Goal: Task Accomplishment & Management: Complete application form

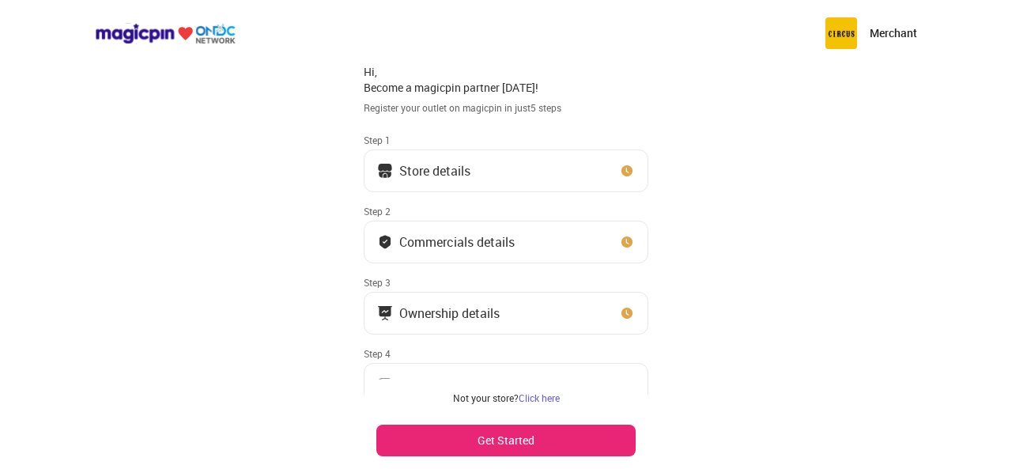
click at [538, 176] on button "Store details" at bounding box center [506, 170] width 285 height 43
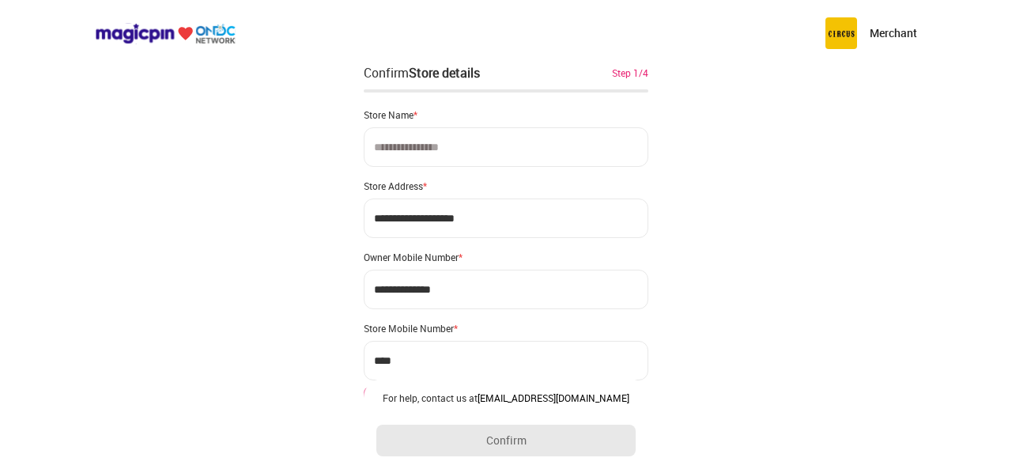
click at [493, 149] on input at bounding box center [506, 147] width 285 height 40
type input "*"
click at [425, 222] on input "**********" at bounding box center [506, 218] width 285 height 40
click at [429, 147] on input "*******" at bounding box center [506, 147] width 285 height 40
type input "**********"
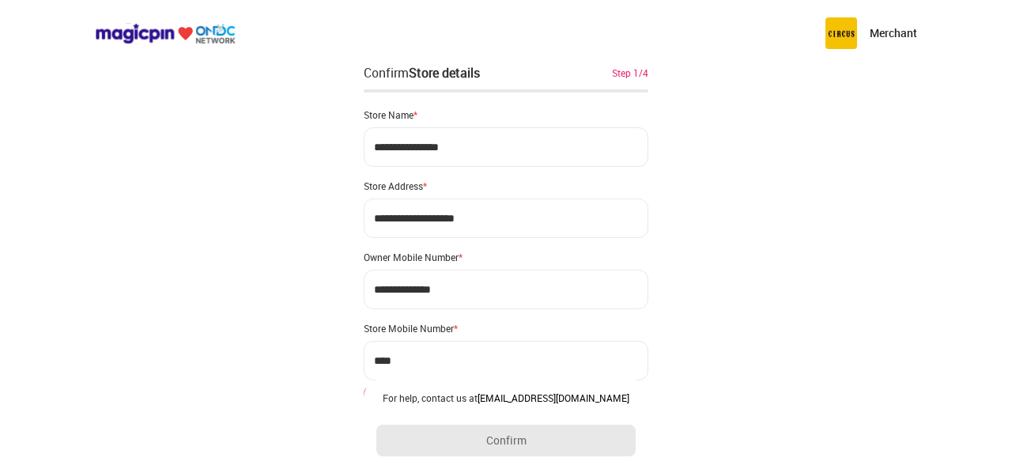
click at [418, 217] on input "**********" at bounding box center [506, 218] width 285 height 40
drag, startPoint x: 466, startPoint y: 231, endPoint x: 329, endPoint y: 214, distance: 138.6
click at [329, 214] on div "**********" at bounding box center [506, 314] width 1012 height 629
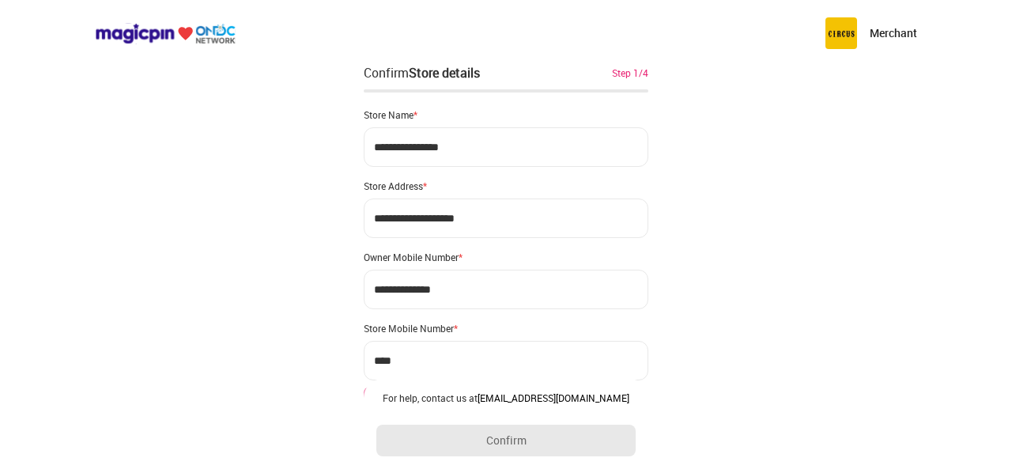
type input "**********"
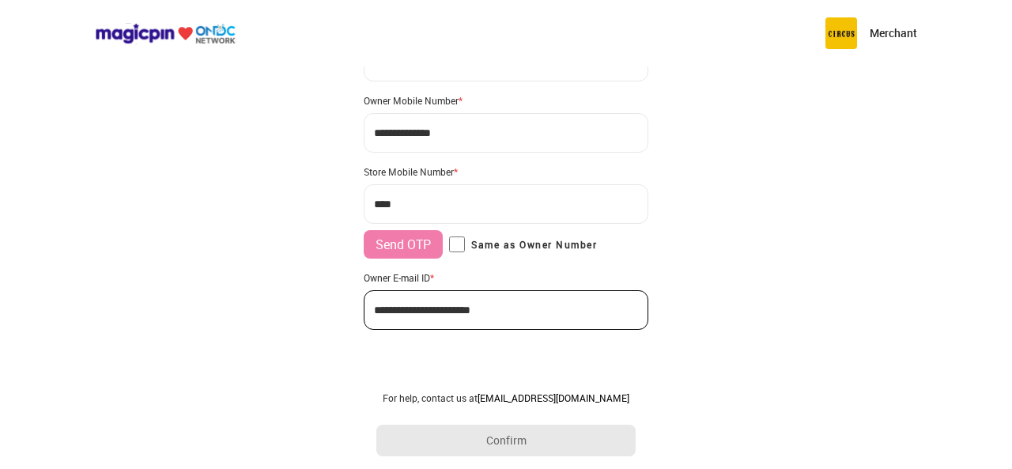
scroll to position [157, 0]
click at [433, 198] on input "***" at bounding box center [506, 204] width 285 height 40
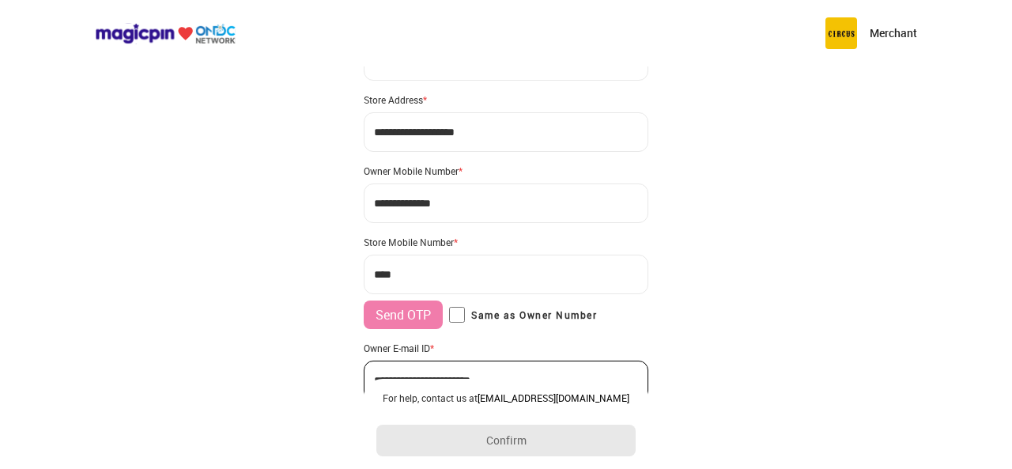
scroll to position [0, 0]
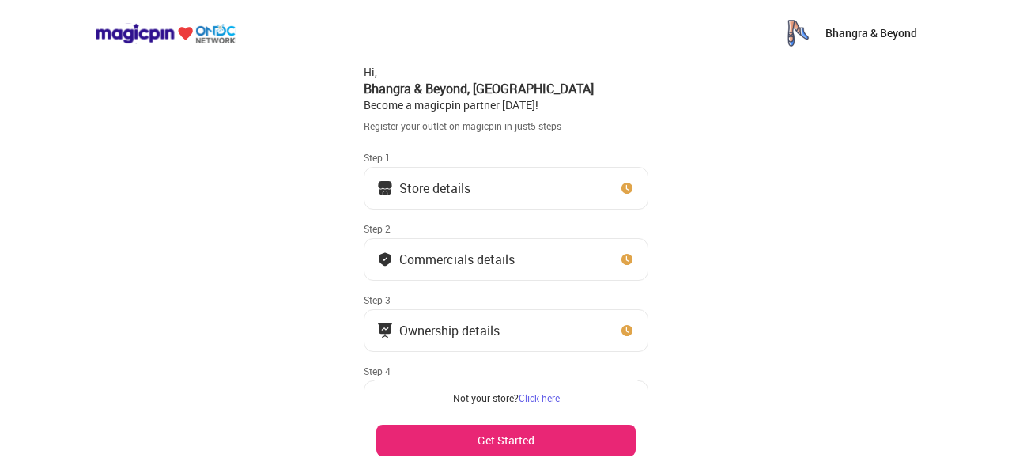
click at [490, 175] on button "Store details" at bounding box center [506, 188] width 285 height 43
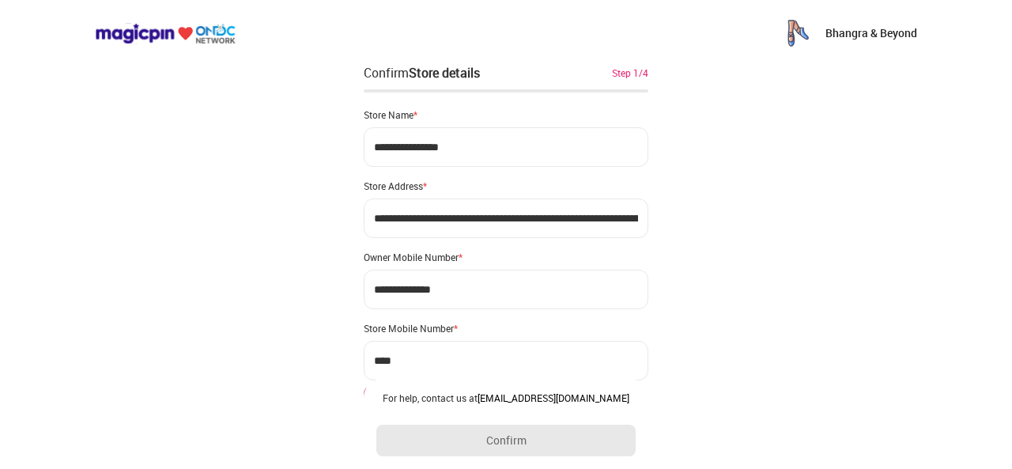
type input "**********"
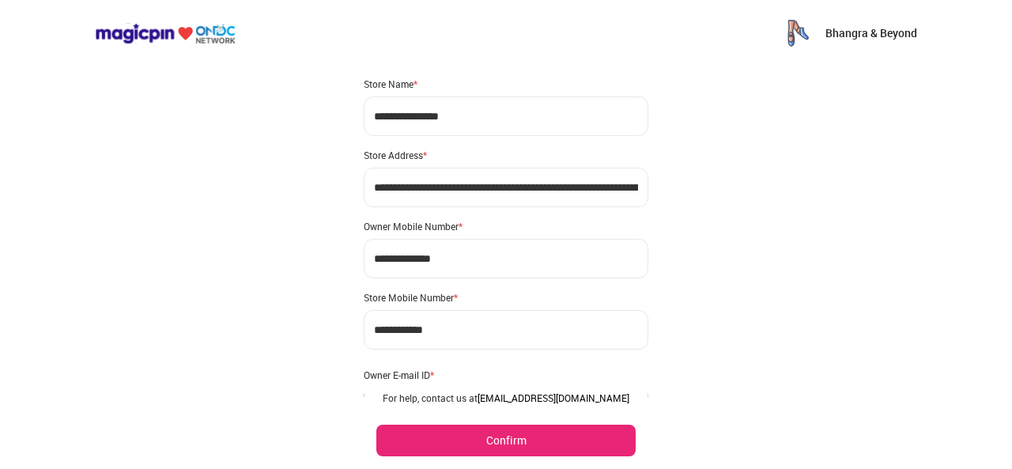
scroll to position [128, 0]
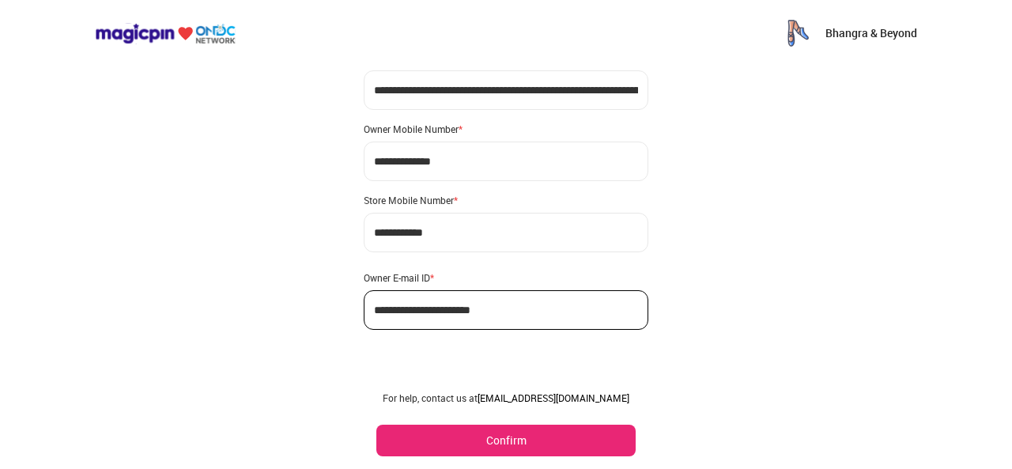
click at [506, 432] on button "Confirm" at bounding box center [505, 441] width 259 height 32
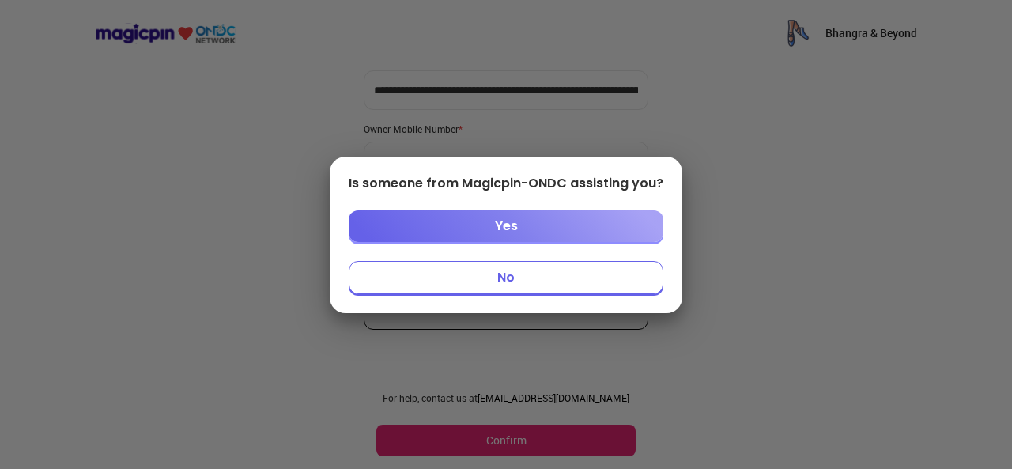
click at [506, 432] on div at bounding box center [506, 234] width 1012 height 469
click at [500, 231] on button "Yes" at bounding box center [506, 226] width 315 height 32
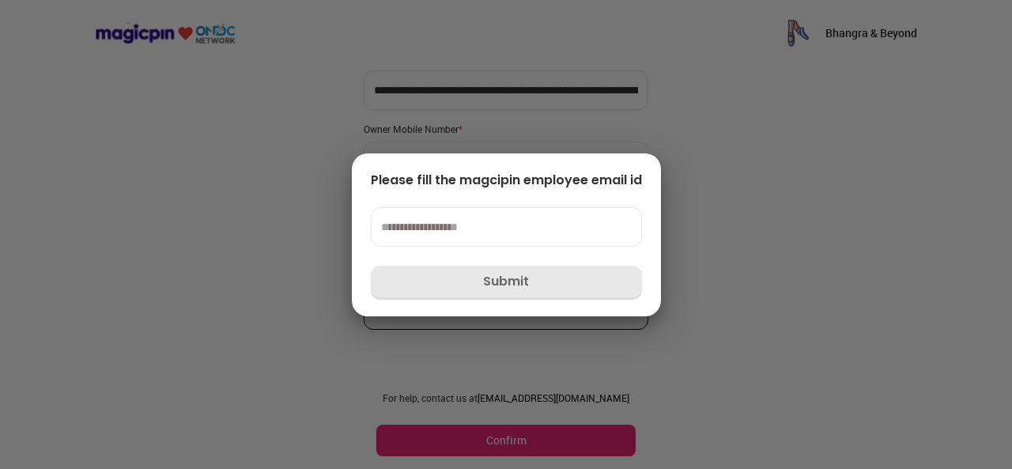
click at [448, 219] on input at bounding box center [506, 227] width 271 height 40
click at [436, 338] on div at bounding box center [506, 234] width 1012 height 469
click at [504, 387] on div at bounding box center [506, 234] width 1012 height 469
click at [538, 270] on div "Please fill the magcipin employee email id Submit" at bounding box center [506, 234] width 309 height 163
drag, startPoint x: 645, startPoint y: 268, endPoint x: 220, endPoint y: 194, distance: 431.8
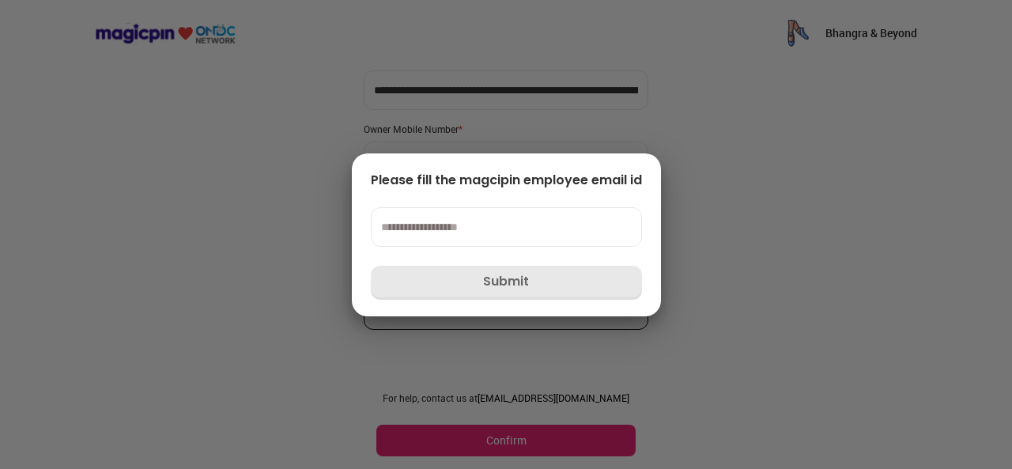
click at [220, 194] on div "Please fill the magcipin employee email id Submit" at bounding box center [506, 234] width 1012 height 469
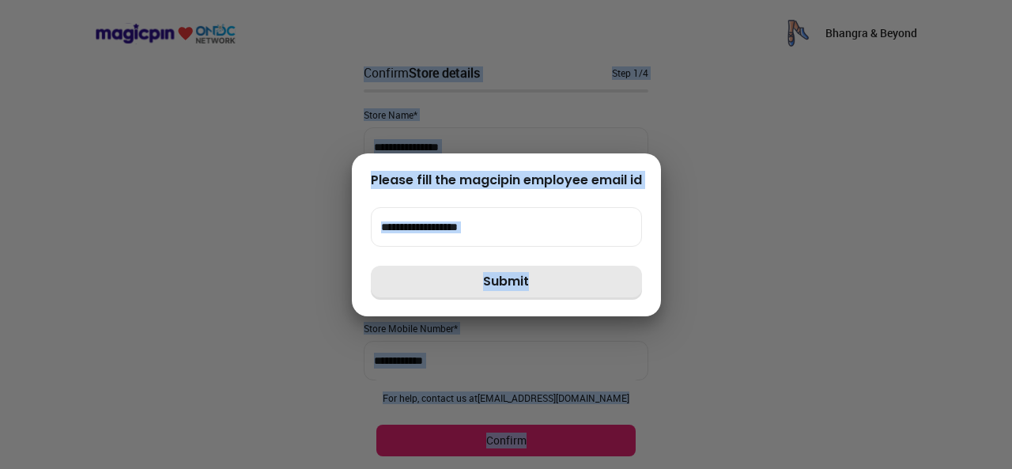
drag, startPoint x: 220, startPoint y: 194, endPoint x: 36, endPoint y: -9, distance: 273.2
click at [36, 0] on html "**********" at bounding box center [506, 300] width 1012 height 600
click at [456, 221] on input at bounding box center [506, 227] width 271 height 40
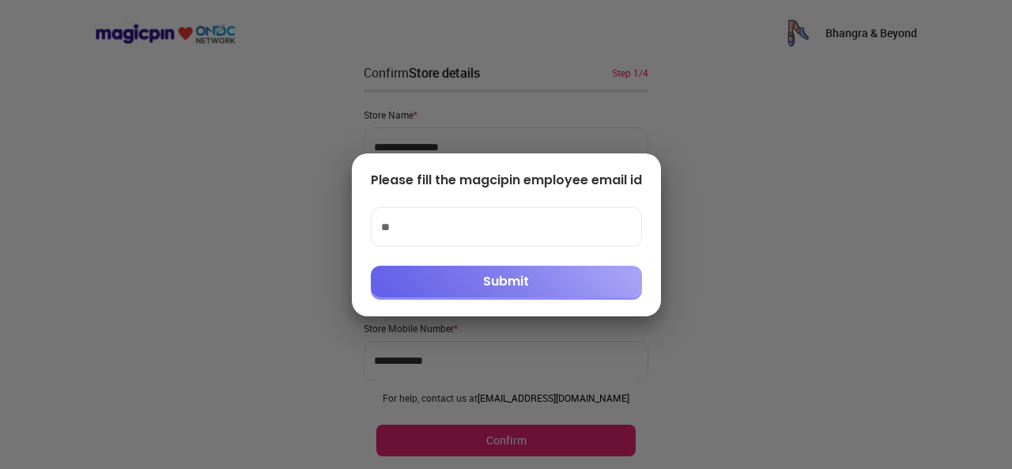
type input "*"
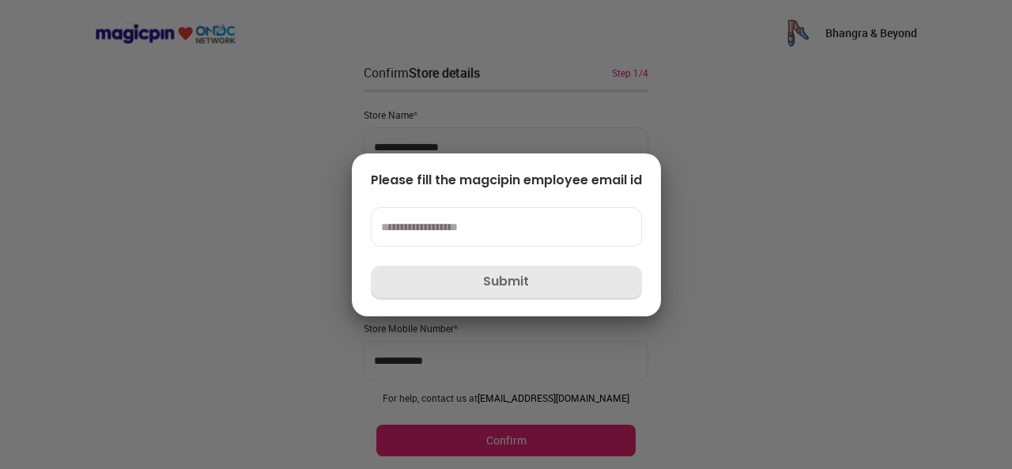
click at [300, 260] on div "Please fill the magcipin employee email id Submit" at bounding box center [506, 234] width 1012 height 469
click at [228, 264] on div at bounding box center [506, 234] width 1012 height 469
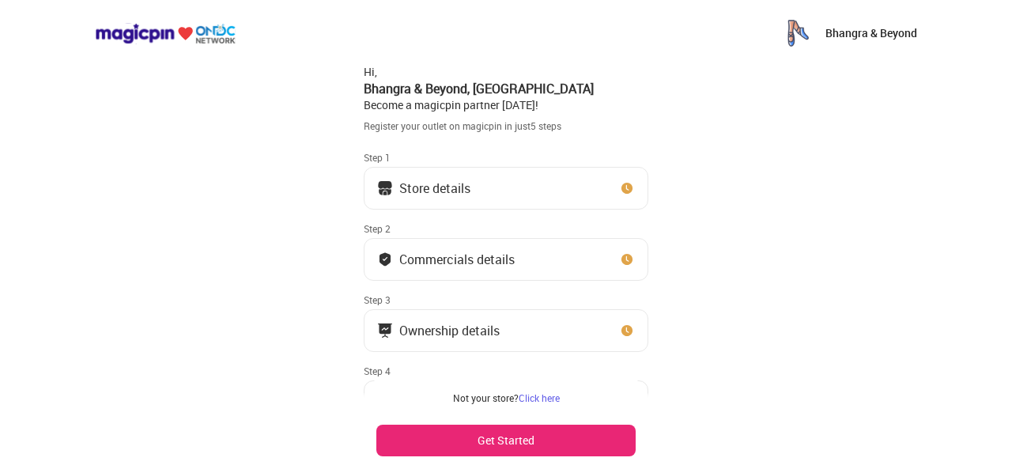
click at [454, 179] on button "Store details" at bounding box center [506, 188] width 285 height 43
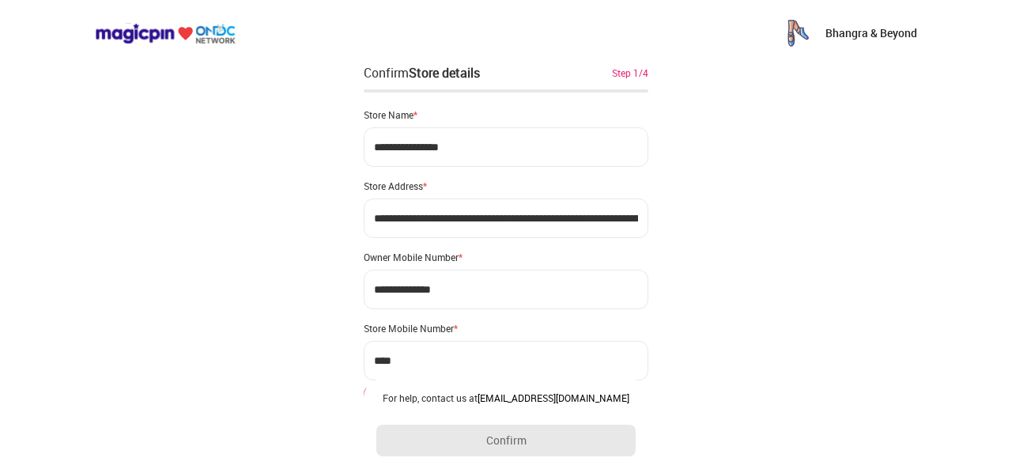
type input "**********"
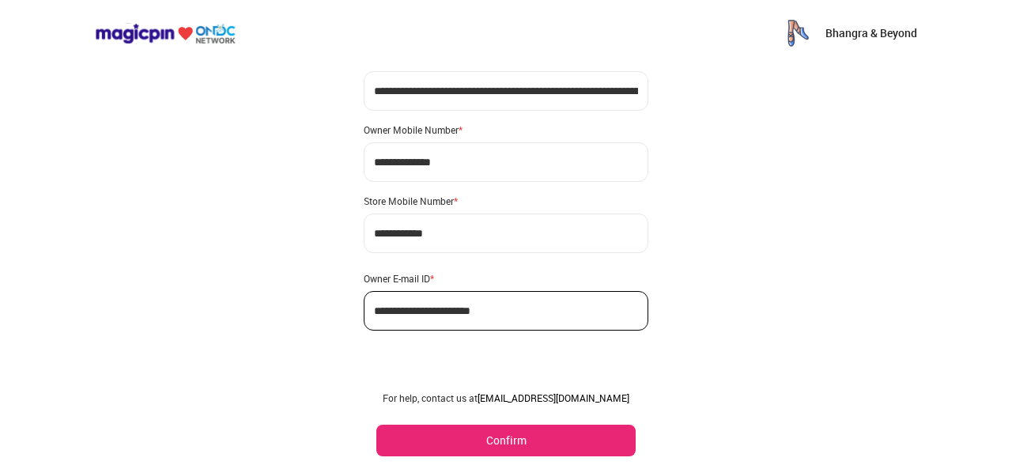
scroll to position [128, 0]
click at [493, 444] on button "Confirm" at bounding box center [505, 441] width 259 height 32
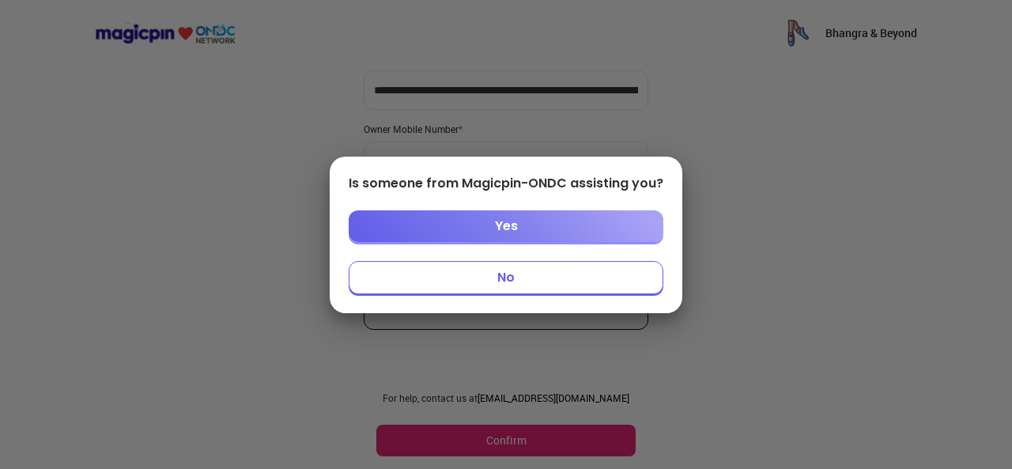
click at [500, 283] on button "No" at bounding box center [506, 277] width 315 height 33
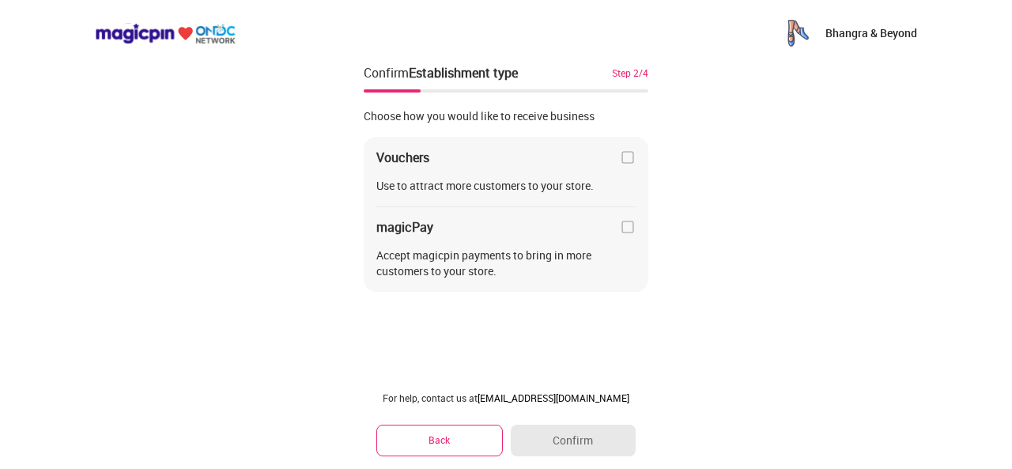
scroll to position [0, 0]
click at [623, 153] on img at bounding box center [628, 157] width 16 height 16
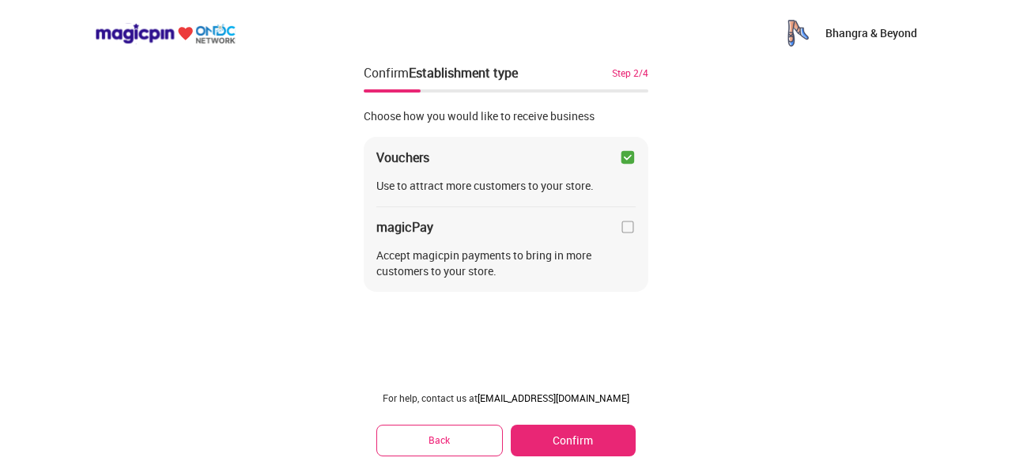
click at [626, 226] on img at bounding box center [628, 227] width 16 height 16
click at [574, 439] on button "Confirm" at bounding box center [573, 441] width 125 height 32
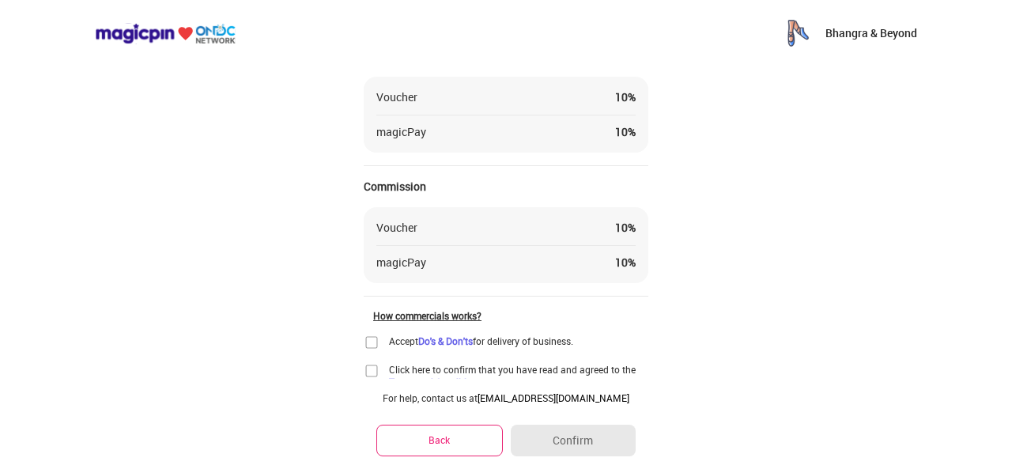
scroll to position [149, 0]
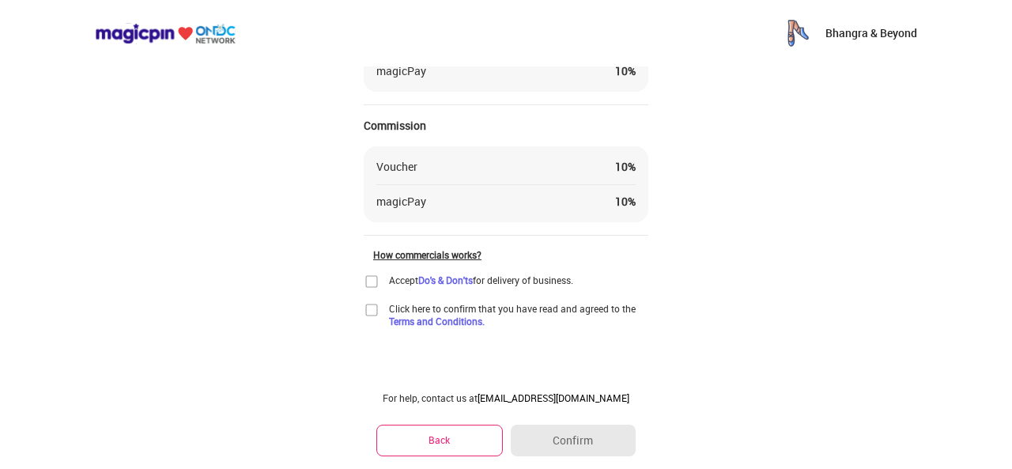
click at [370, 284] on img at bounding box center [372, 282] width 16 height 16
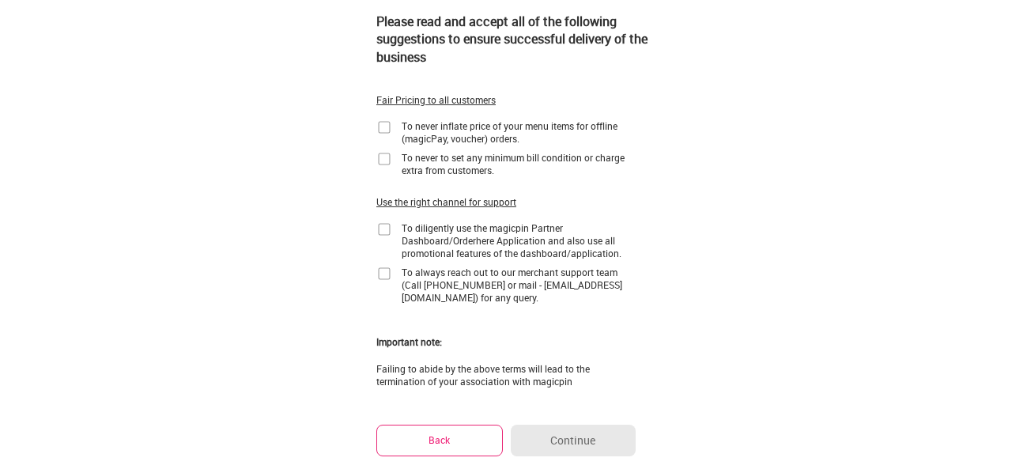
click at [391, 115] on div "Select all Consistent and always ON service To always keep magicpin switched ON…" at bounding box center [505, 151] width 259 height 474
click at [381, 126] on img at bounding box center [384, 127] width 16 height 16
click at [380, 151] on img at bounding box center [384, 159] width 16 height 16
click at [381, 226] on img at bounding box center [384, 229] width 16 height 16
click at [383, 271] on img at bounding box center [384, 274] width 16 height 16
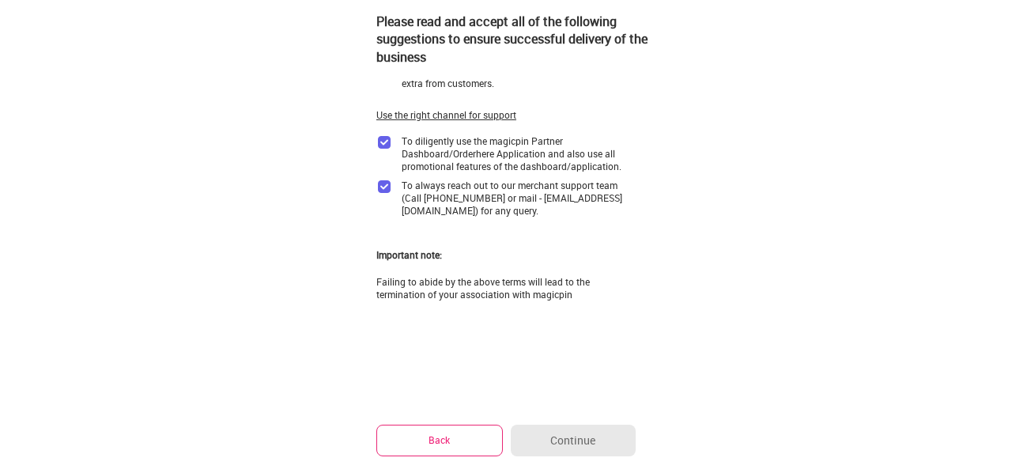
scroll to position [0, 0]
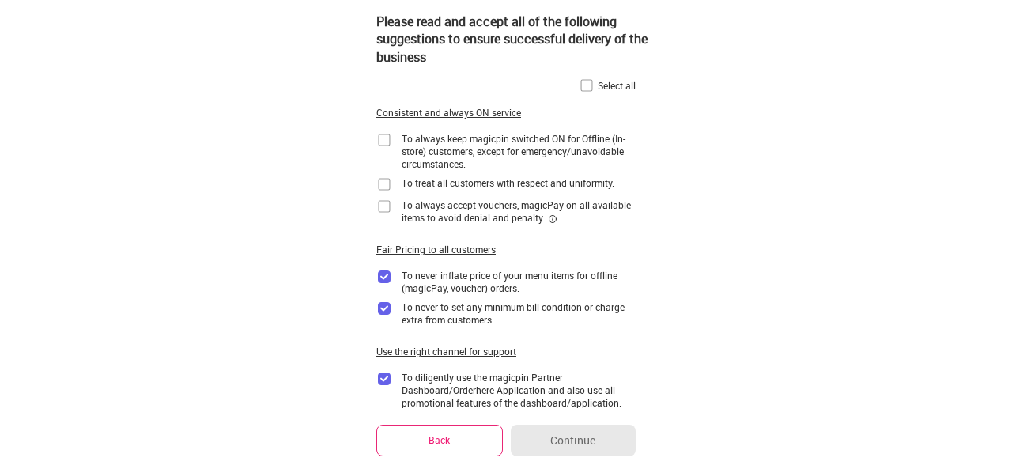
click at [387, 138] on img at bounding box center [384, 140] width 16 height 16
click at [587, 90] on img at bounding box center [587, 85] width 16 height 16
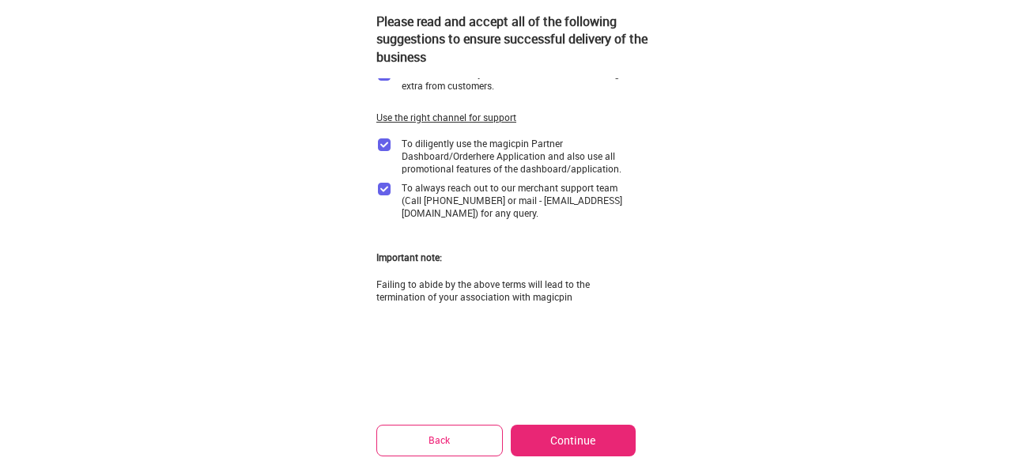
scroll to position [236, 0]
click at [566, 428] on button "Continue" at bounding box center [573, 441] width 125 height 32
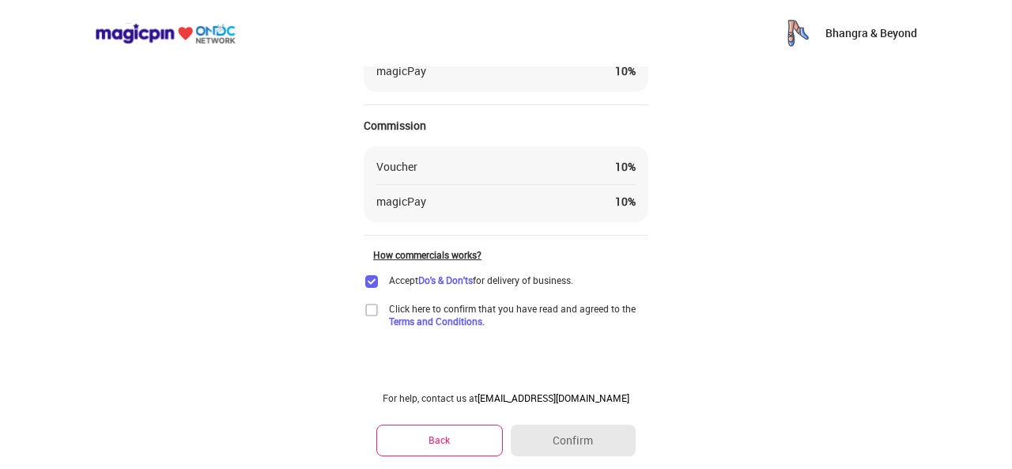
click at [369, 309] on img at bounding box center [372, 310] width 16 height 16
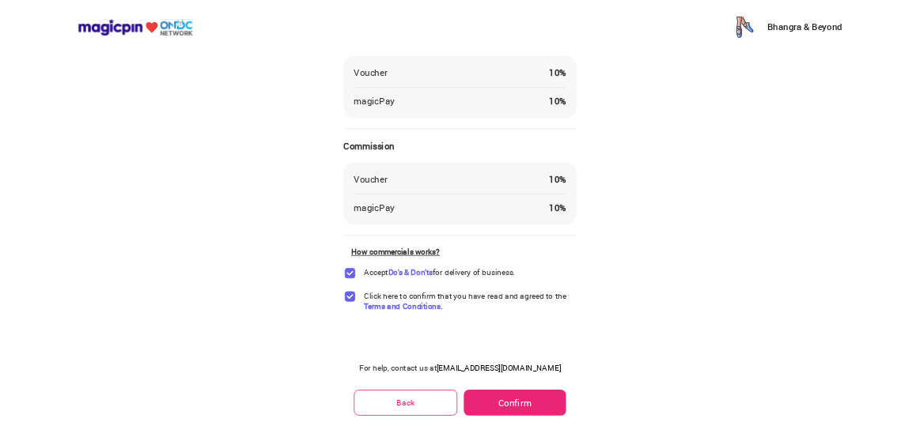
scroll to position [0, 0]
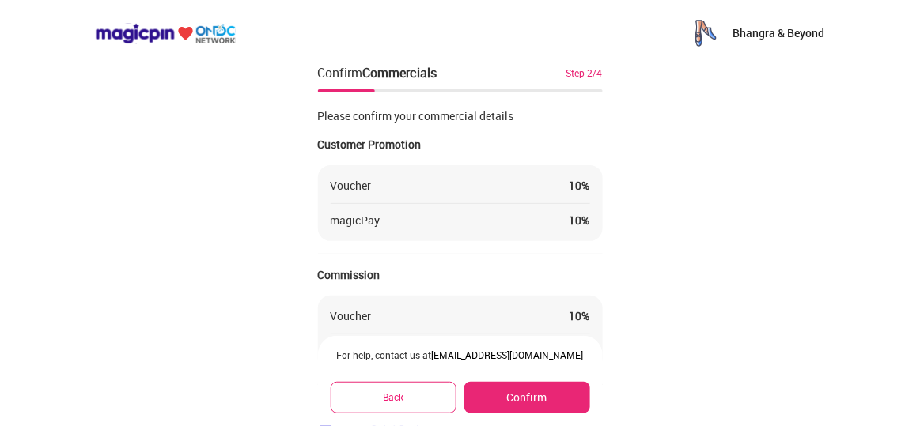
click at [511, 396] on button "Confirm" at bounding box center [526, 398] width 125 height 32
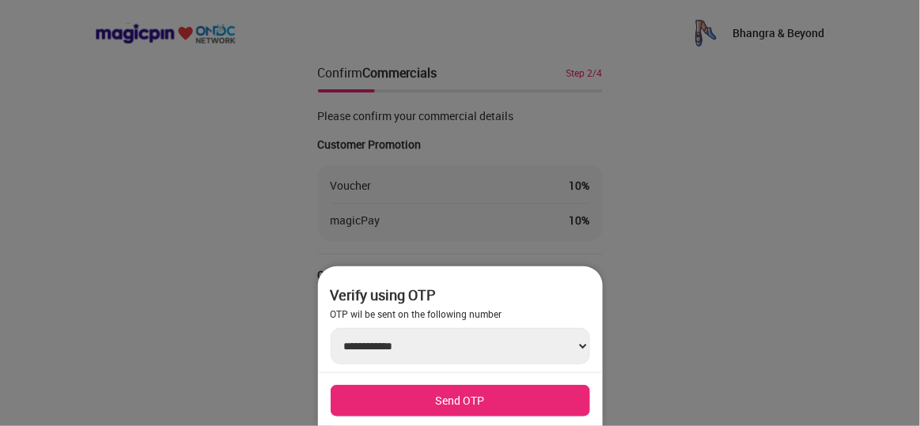
click at [445, 402] on button "Send OTP" at bounding box center [459, 401] width 259 height 32
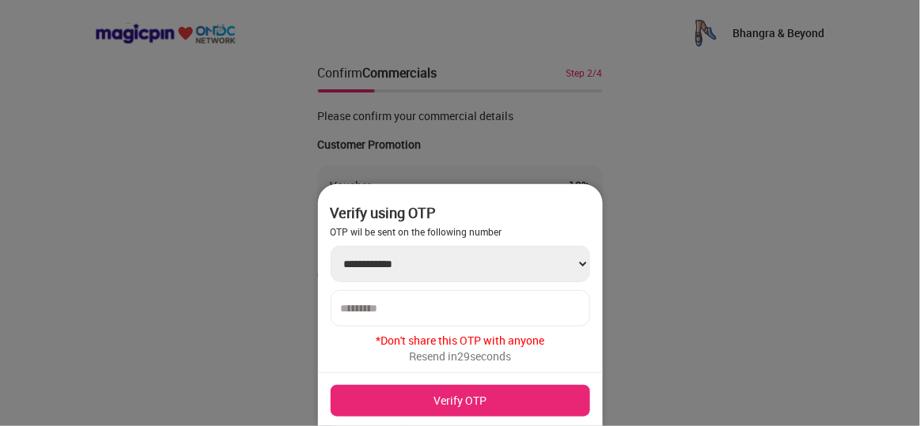
click at [431, 302] on input "number" at bounding box center [460, 308] width 239 height 13
type input "******"
click at [429, 398] on button "Verify OTP" at bounding box center [459, 401] width 259 height 32
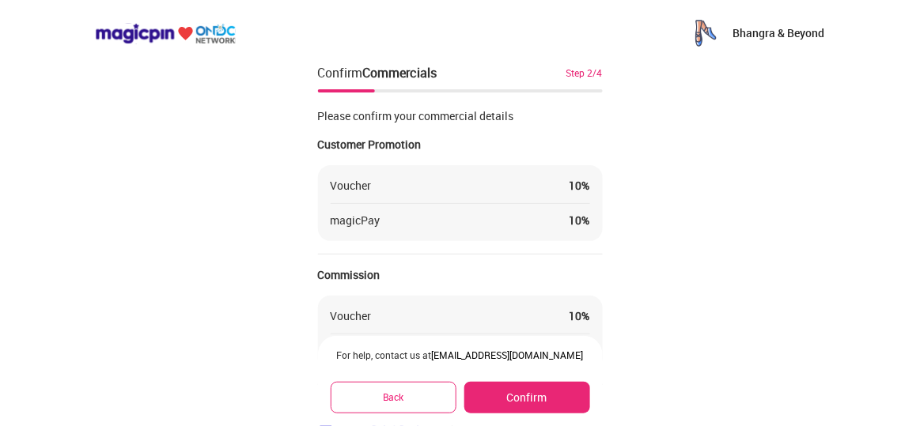
click at [535, 400] on button "Confirm" at bounding box center [526, 398] width 125 height 32
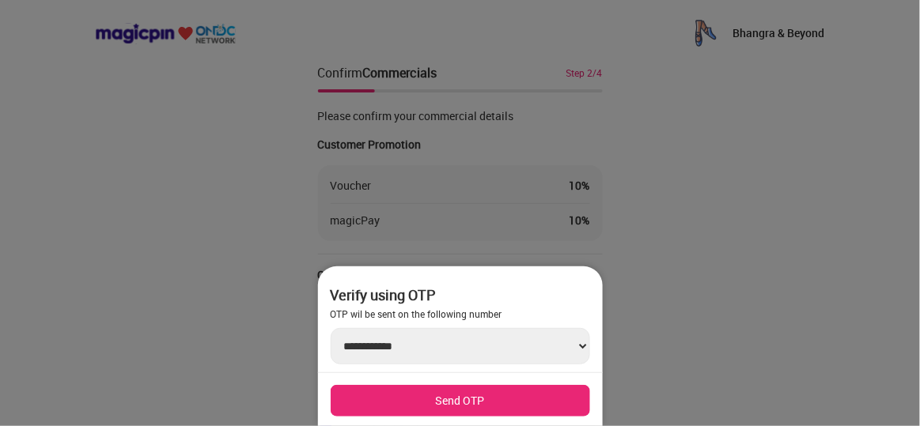
click at [484, 402] on button "Send OTP" at bounding box center [459, 401] width 259 height 32
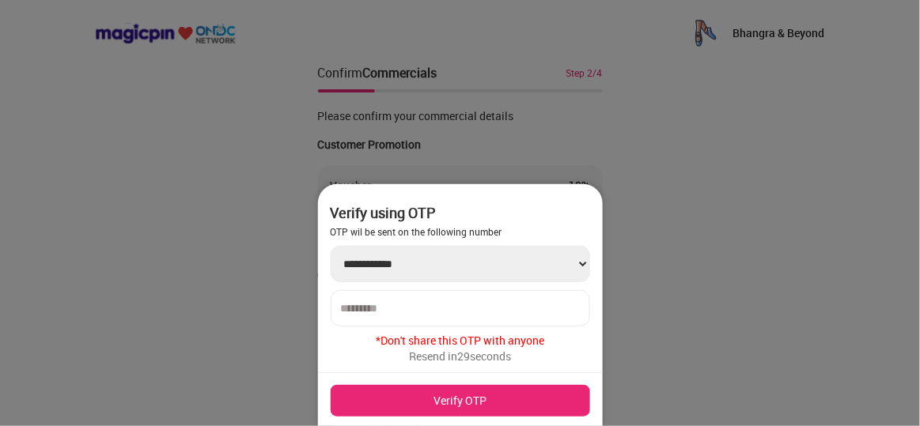
click at [455, 311] on input "number" at bounding box center [460, 308] width 239 height 13
type input "******"
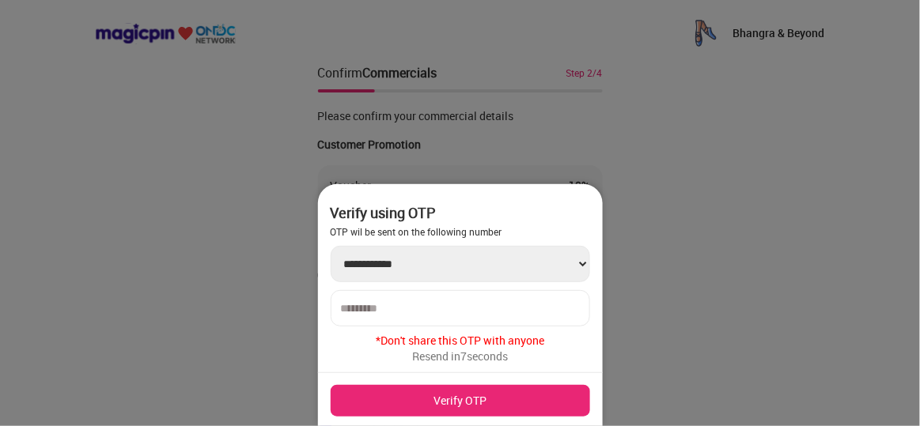
click at [461, 401] on button "Verify OTP" at bounding box center [459, 401] width 259 height 32
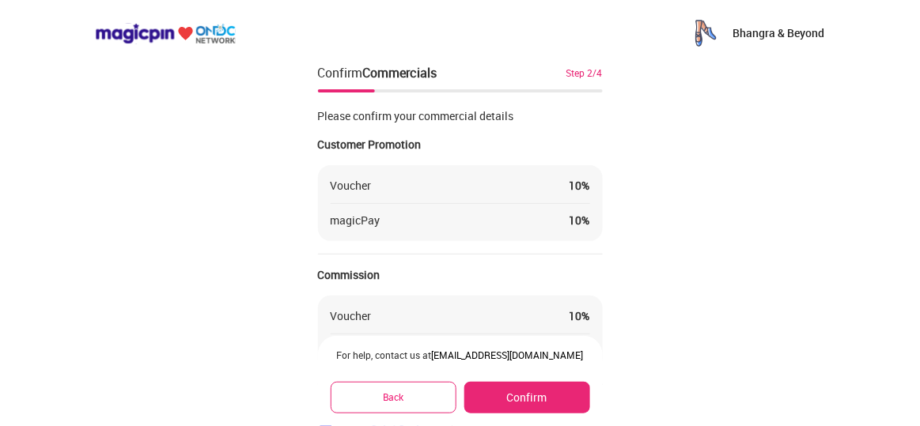
scroll to position [192, 0]
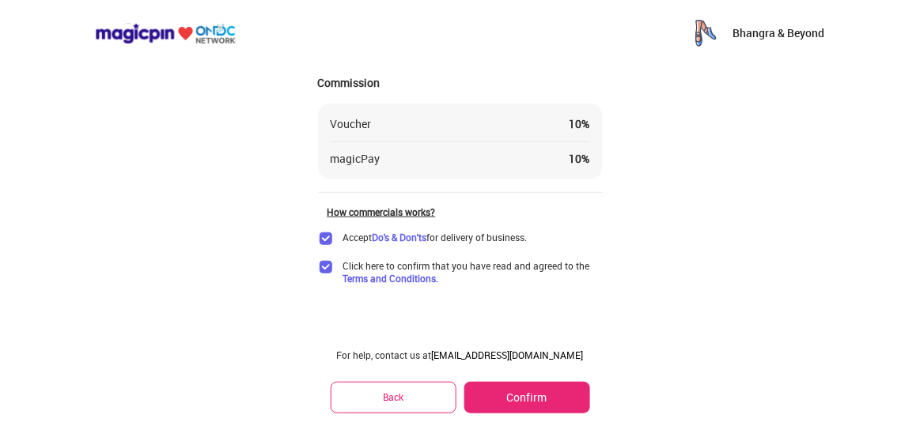
click at [511, 406] on button "Confirm" at bounding box center [526, 398] width 125 height 32
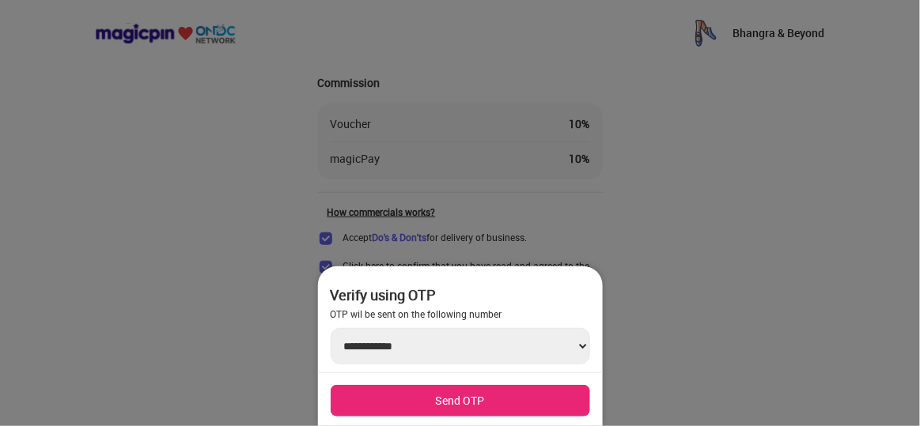
click at [487, 399] on button "Send OTP" at bounding box center [459, 401] width 259 height 32
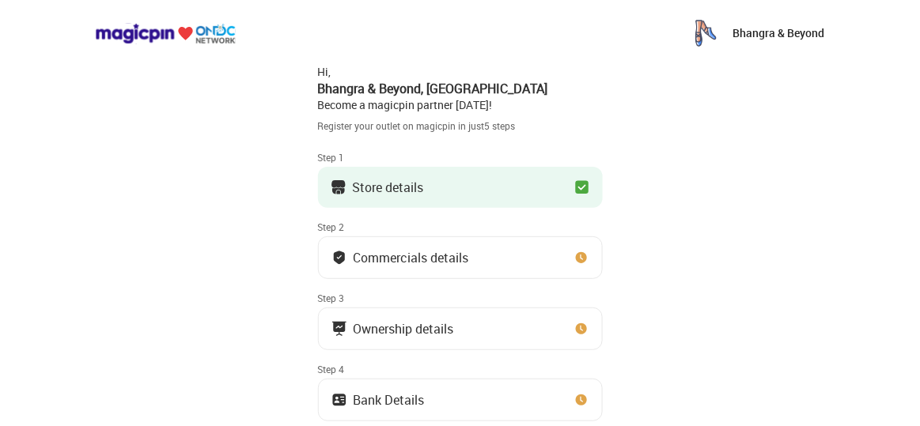
click at [458, 262] on div "Commercials details" at bounding box center [410, 258] width 115 height 8
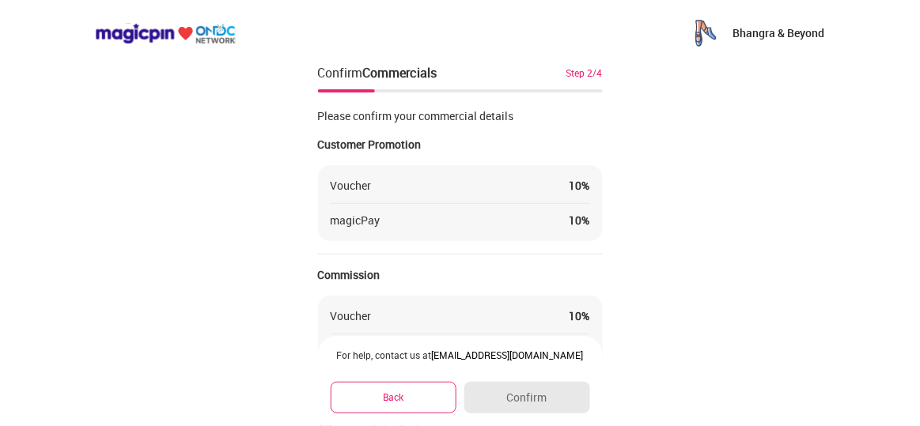
scroll to position [192, 0]
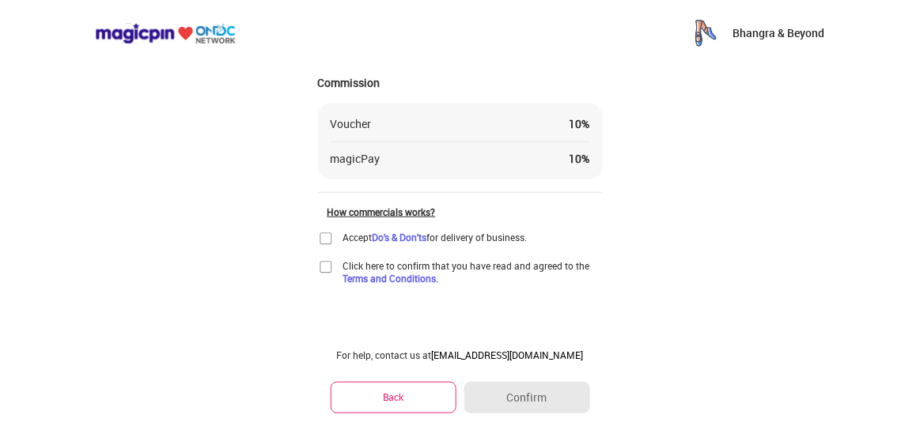
click at [326, 237] on img at bounding box center [326, 239] width 16 height 16
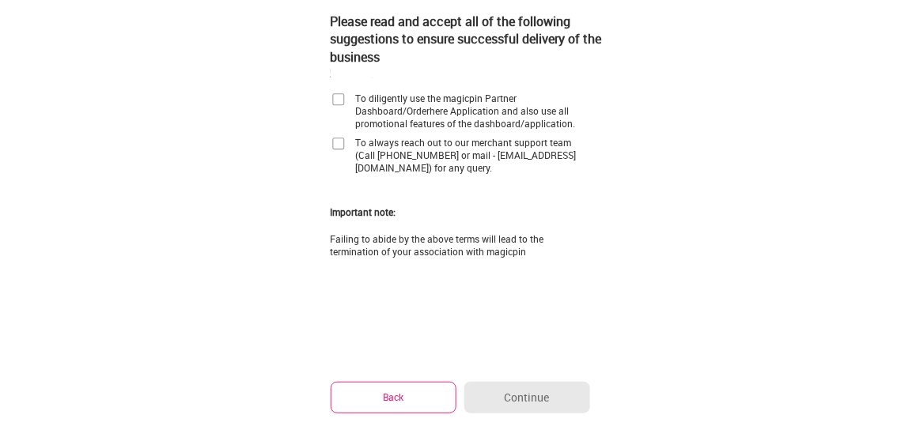
scroll to position [0, 0]
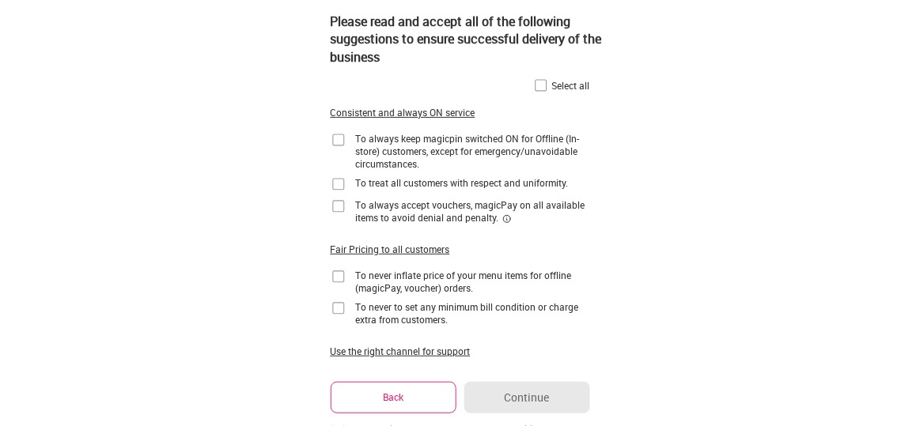
click at [541, 86] on img at bounding box center [541, 85] width 16 height 16
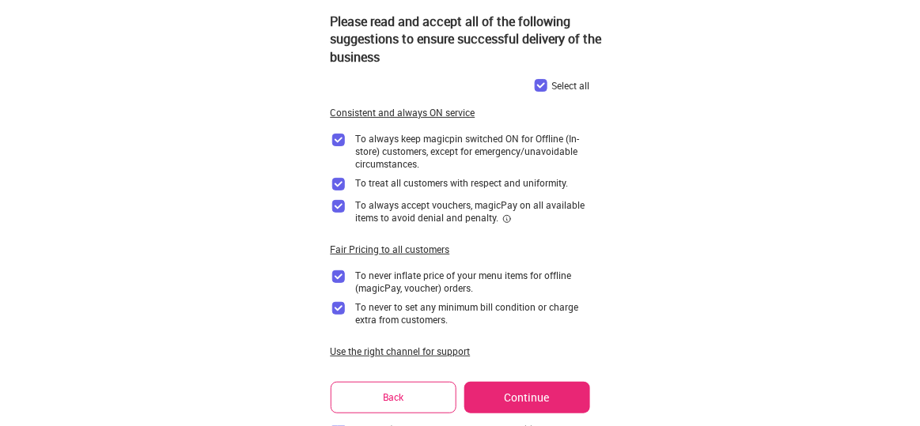
scroll to position [279, 0]
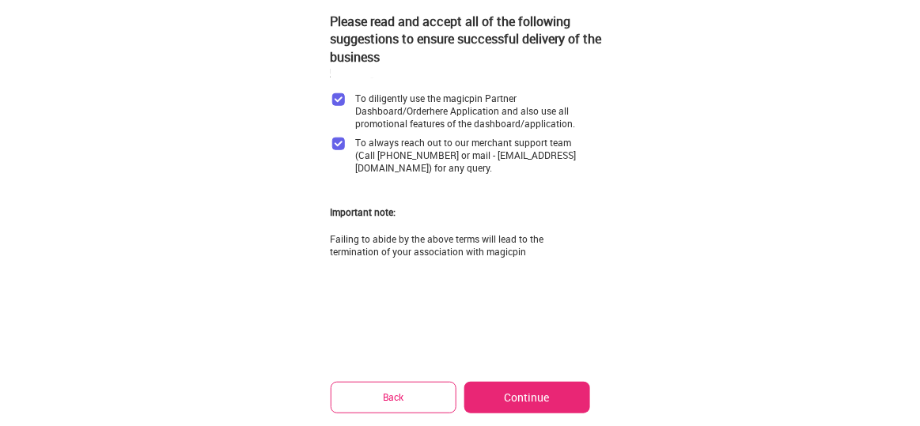
click at [507, 387] on button "Continue" at bounding box center [526, 398] width 125 height 32
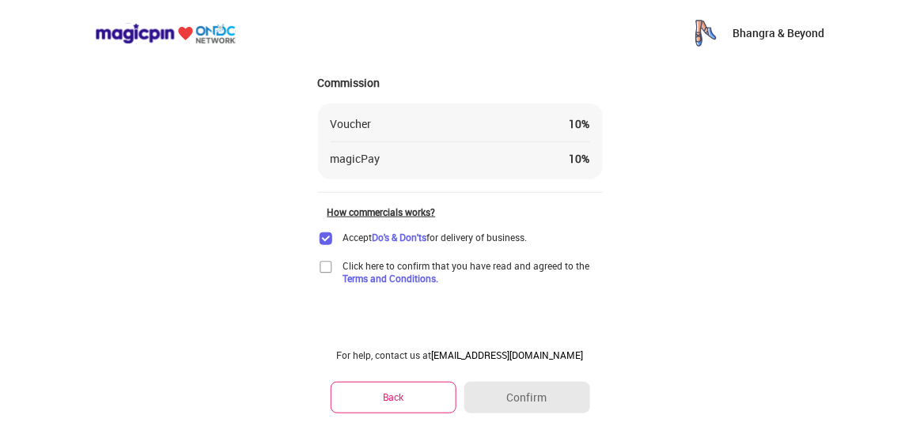
click at [325, 266] on img at bounding box center [326, 267] width 16 height 16
click at [510, 395] on button "Confirm" at bounding box center [526, 398] width 125 height 32
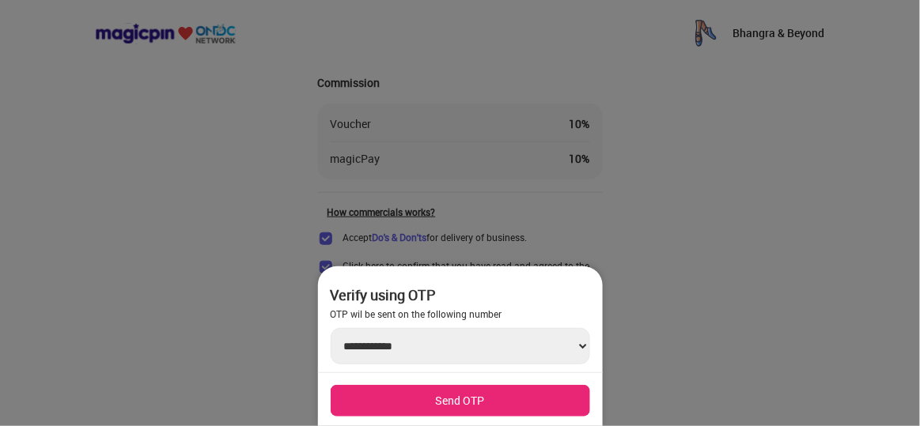
click at [455, 397] on button "Send OTP" at bounding box center [459, 401] width 259 height 32
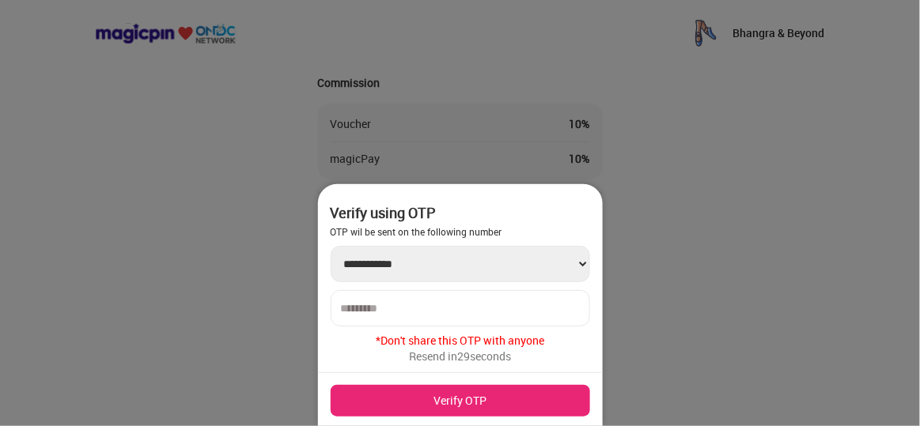
click at [572, 258] on select "**********" at bounding box center [459, 264] width 259 height 36
click at [495, 313] on input "number" at bounding box center [460, 308] width 239 height 13
type input "******"
click at [459, 397] on button "Verify OTP" at bounding box center [459, 401] width 259 height 32
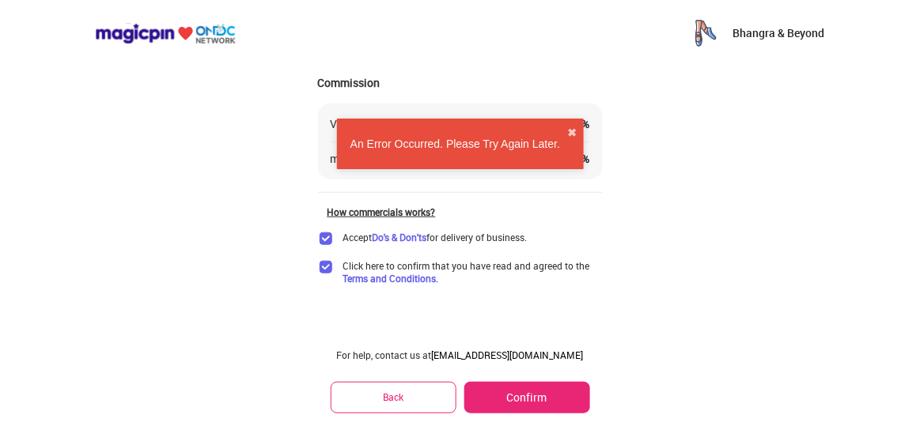
click at [401, 403] on button "Back" at bounding box center [393, 397] width 127 height 31
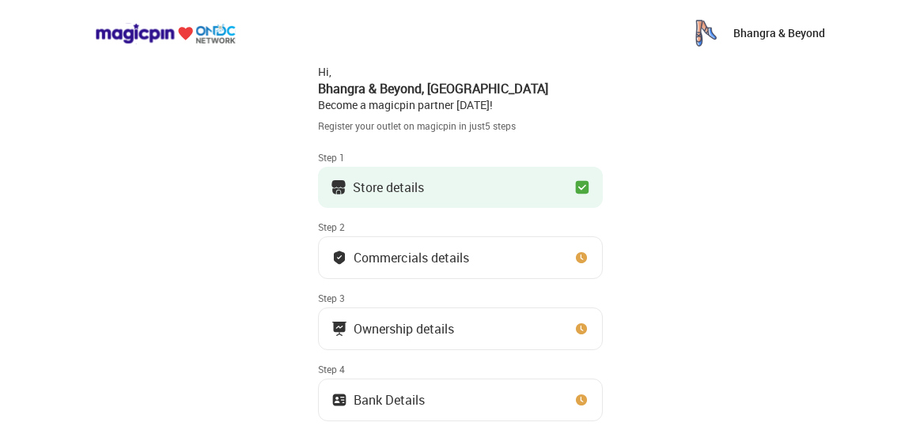
scroll to position [170, 0]
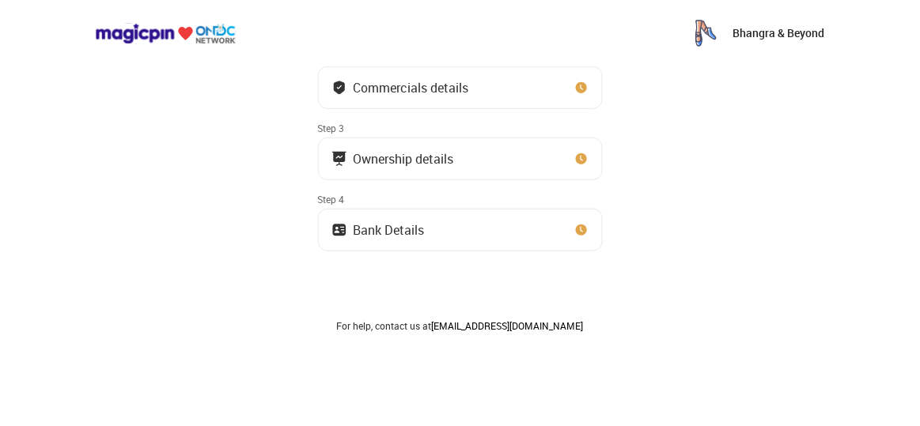
click at [368, 155] on div "Ownership details" at bounding box center [403, 159] width 100 height 8
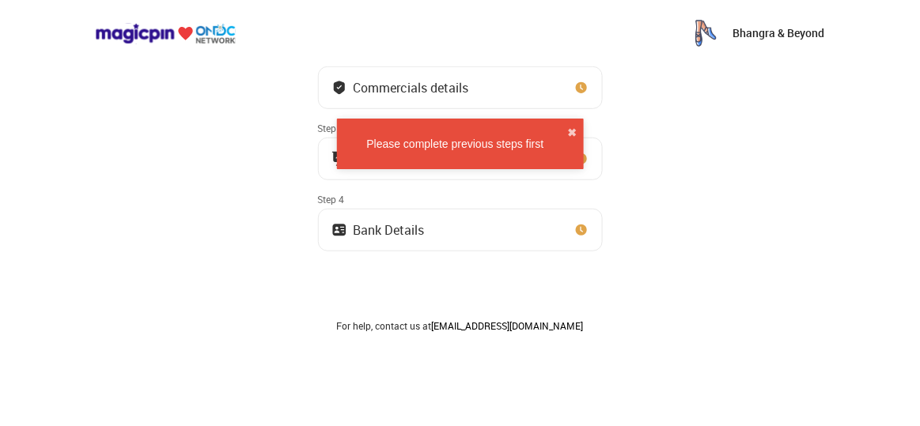
click at [384, 213] on button "Bank Details" at bounding box center [460, 230] width 285 height 43
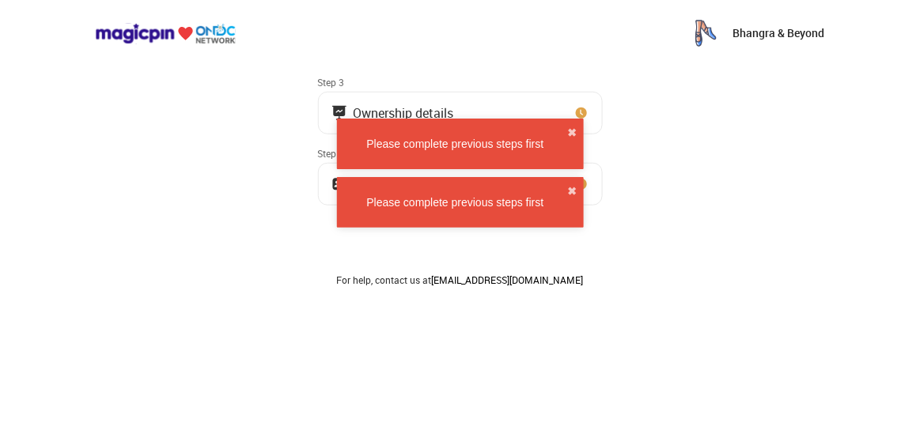
scroll to position [0, 0]
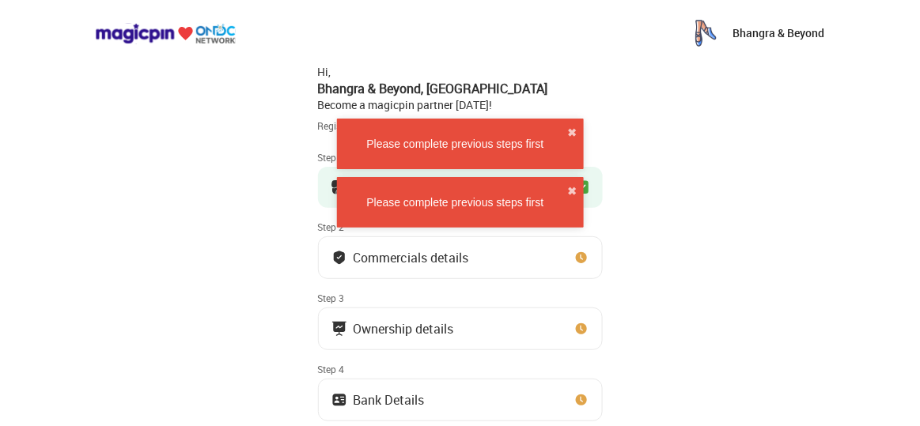
click at [764, 35] on p "Bhangra & Beyond" at bounding box center [779, 33] width 92 height 16
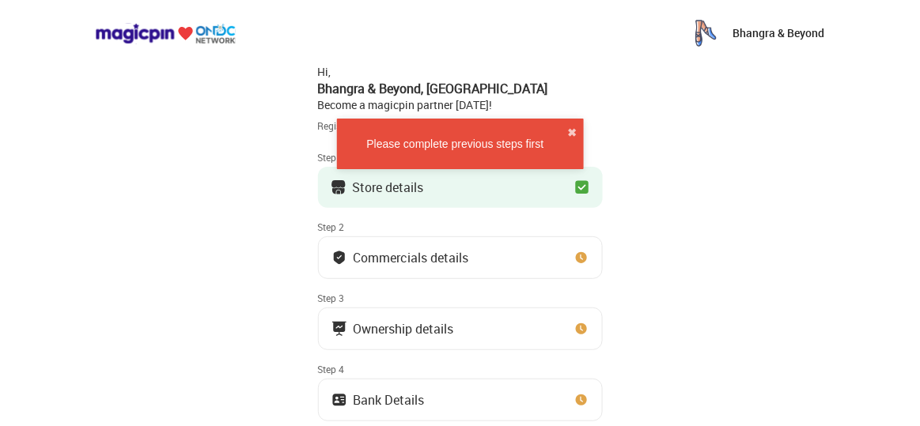
click at [705, 32] on img at bounding box center [705, 33] width 32 height 32
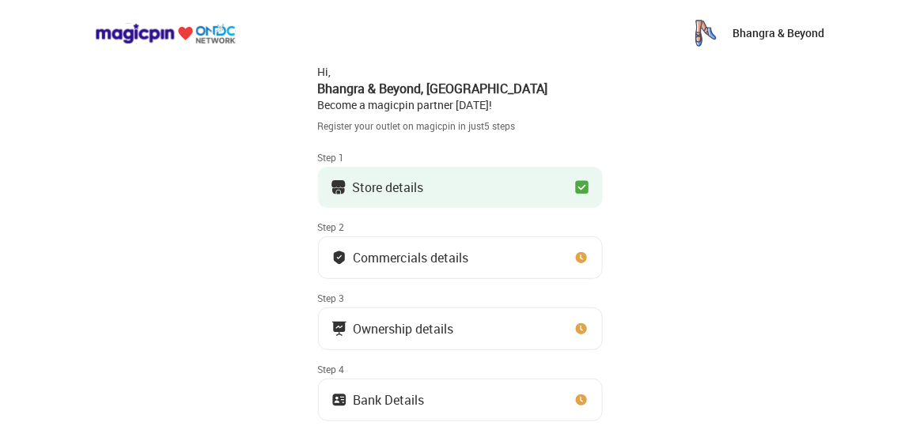
click at [705, 32] on img at bounding box center [705, 33] width 32 height 32
click at [410, 254] on div "Commercials details" at bounding box center [410, 258] width 115 height 8
click at [377, 262] on div "Commercials details" at bounding box center [410, 258] width 115 height 8
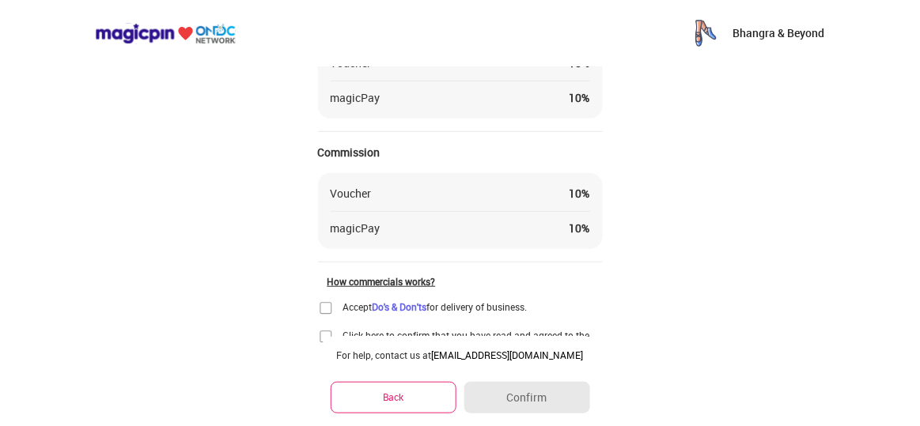
scroll to position [192, 0]
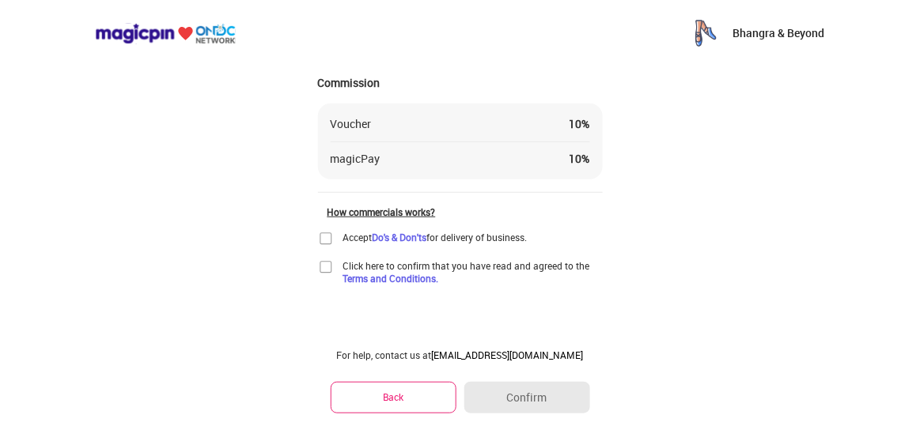
click at [323, 274] on img at bounding box center [326, 267] width 16 height 16
click at [323, 236] on img at bounding box center [326, 239] width 16 height 16
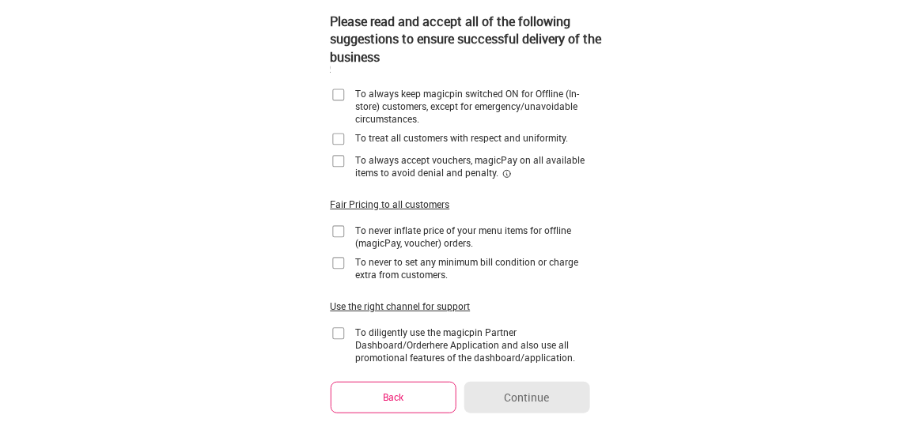
scroll to position [0, 0]
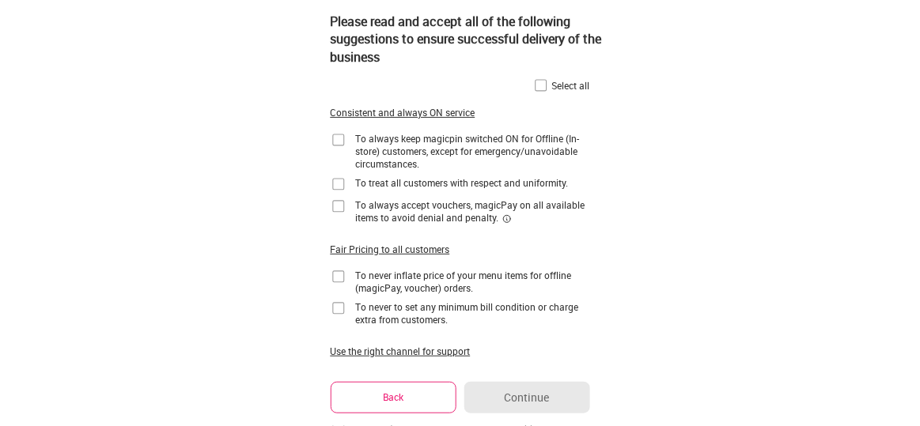
click at [541, 83] on img at bounding box center [541, 85] width 16 height 16
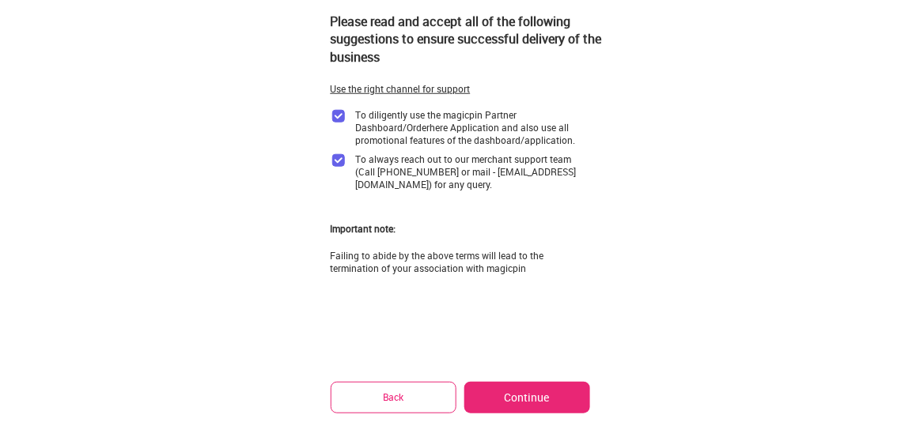
scroll to position [263, 0]
click at [537, 392] on button "Continue" at bounding box center [526, 398] width 125 height 32
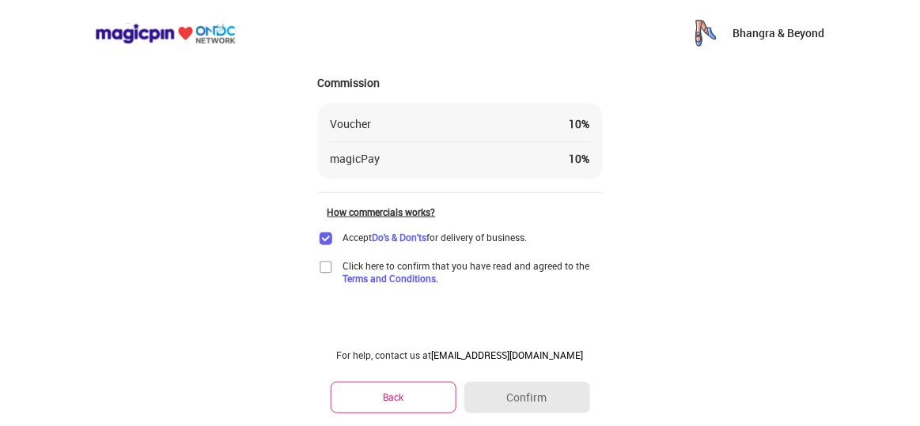
click at [320, 263] on img at bounding box center [326, 267] width 16 height 16
click at [493, 401] on button "Confirm" at bounding box center [526, 398] width 125 height 32
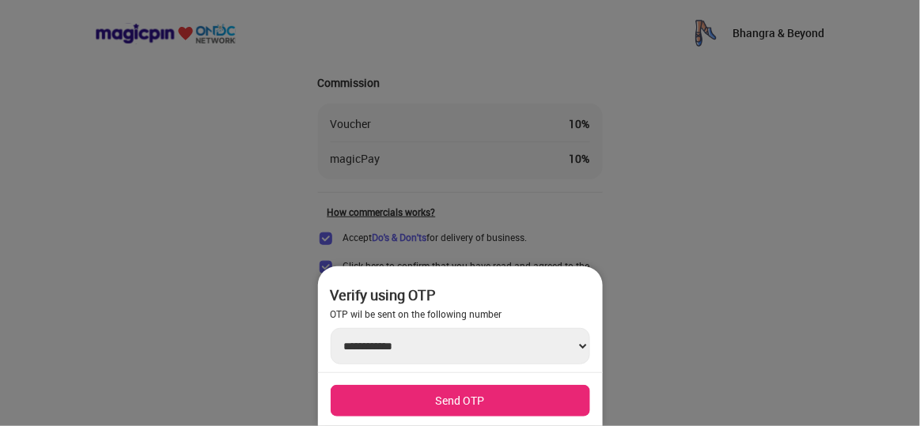
click at [493, 401] on button "Send OTP" at bounding box center [459, 401] width 259 height 32
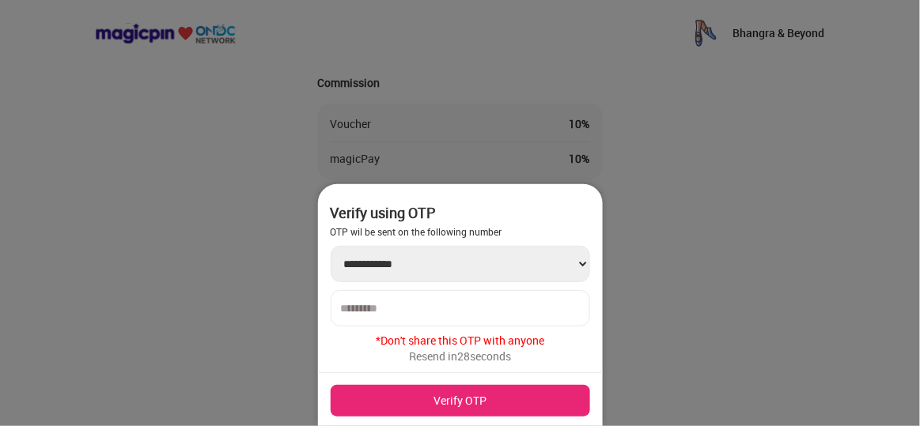
click at [408, 307] on input "number" at bounding box center [460, 308] width 239 height 13
type input "******"
click at [432, 403] on button "Verify OTP" at bounding box center [459, 401] width 259 height 32
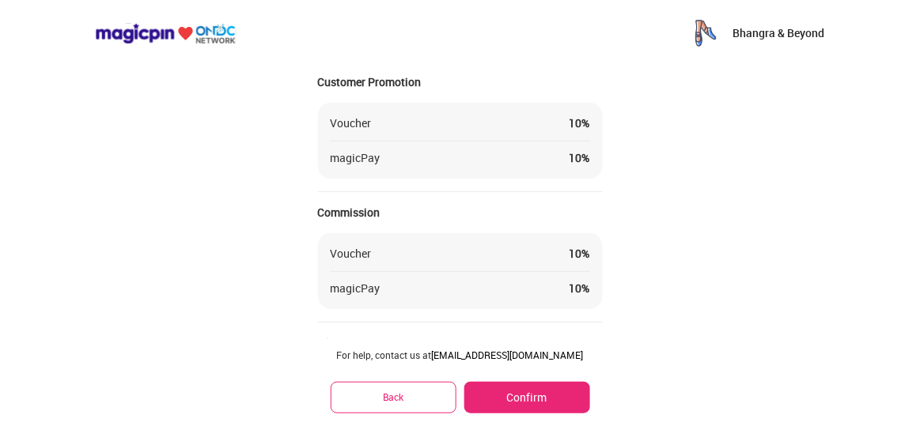
scroll to position [0, 0]
